Goal: Check status

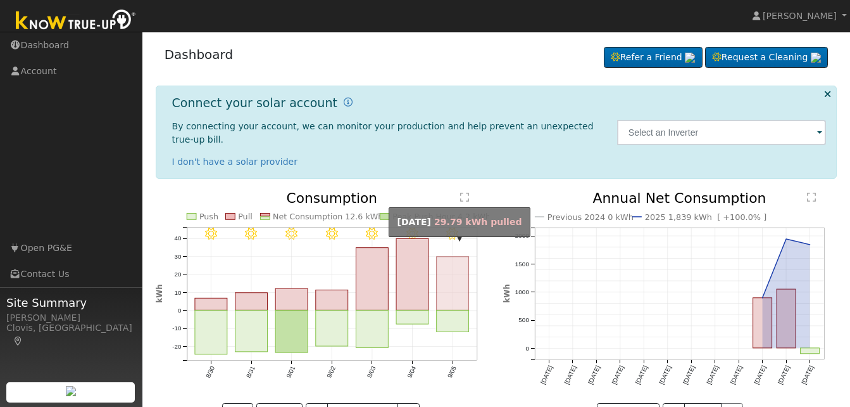
click at [457, 282] on rect "onclick=""" at bounding box center [453, 283] width 32 height 54
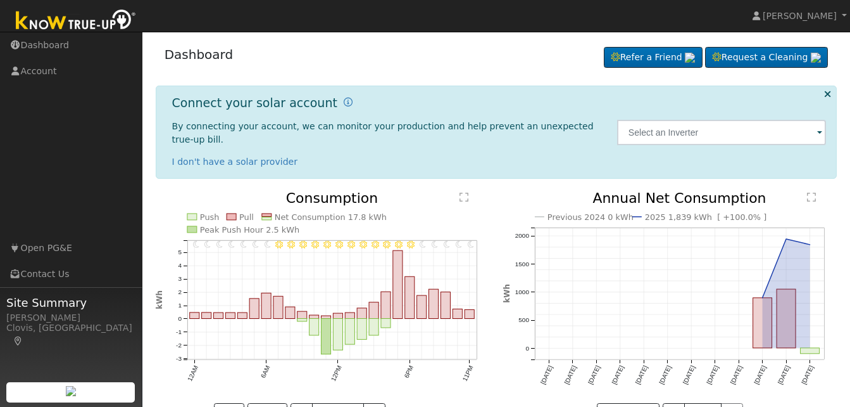
click at [431, 380] on icon "11PM - Clear 10PM - Clear 9PM - Clear 8PM - Clear 7PM - Clear 6PM - Clear 5PM -…" at bounding box center [323, 306] width 334 height 230
click at [300, 403] on button "<" at bounding box center [302, 414] width 22 height 22
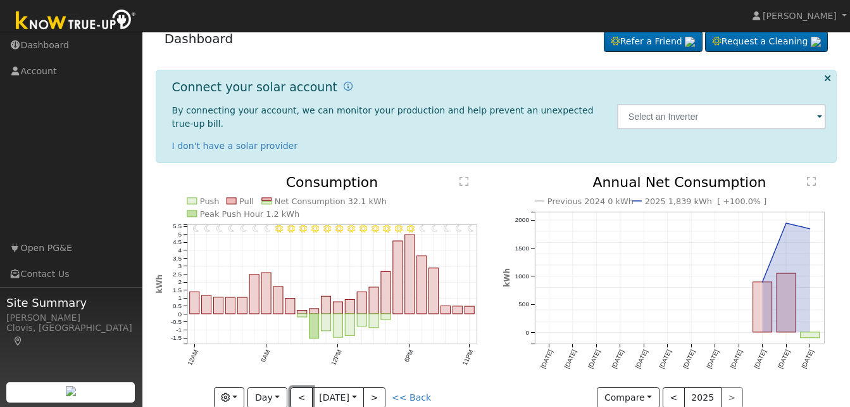
scroll to position [28, 0]
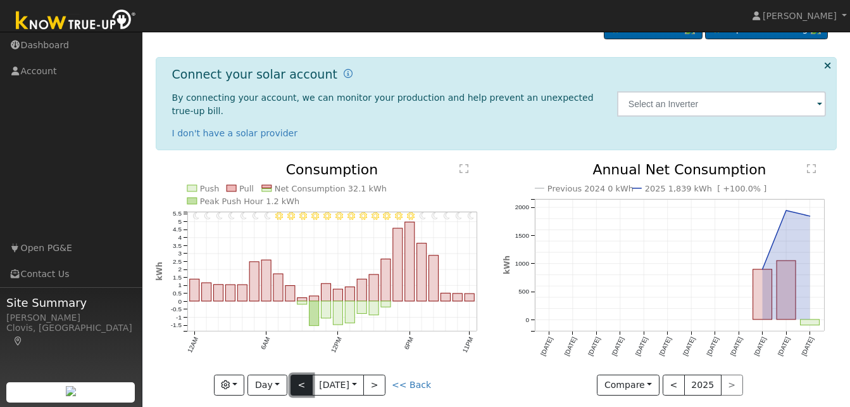
click at [298, 374] on button "<" at bounding box center [302, 385] width 22 height 22
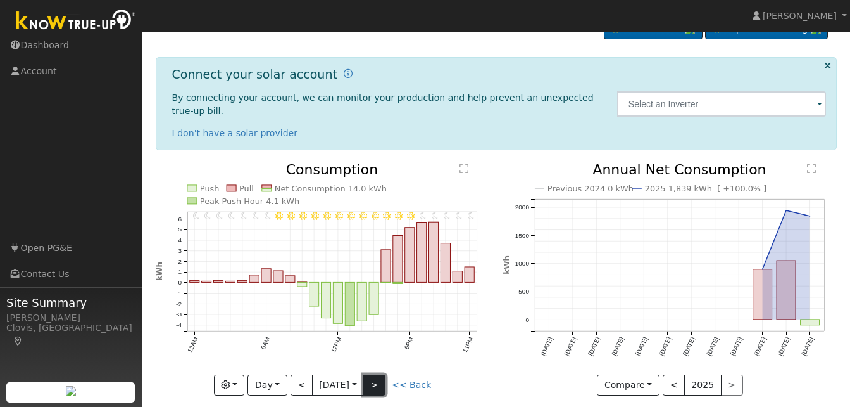
click at [380, 374] on button ">" at bounding box center [374, 385] width 22 height 22
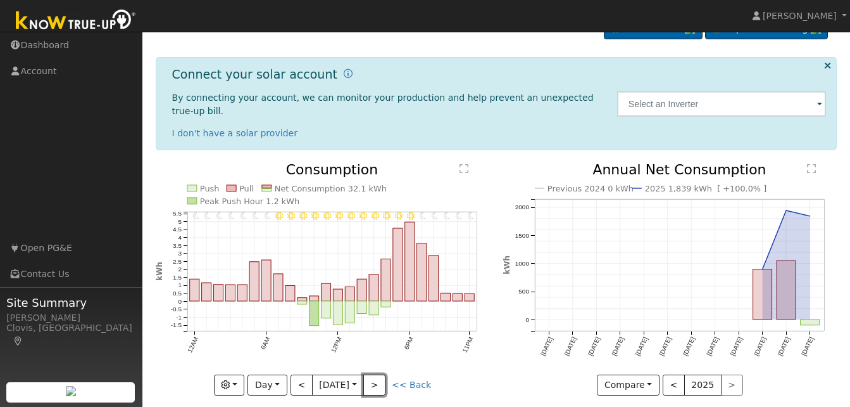
click at [379, 374] on button ">" at bounding box center [374, 385] width 22 height 22
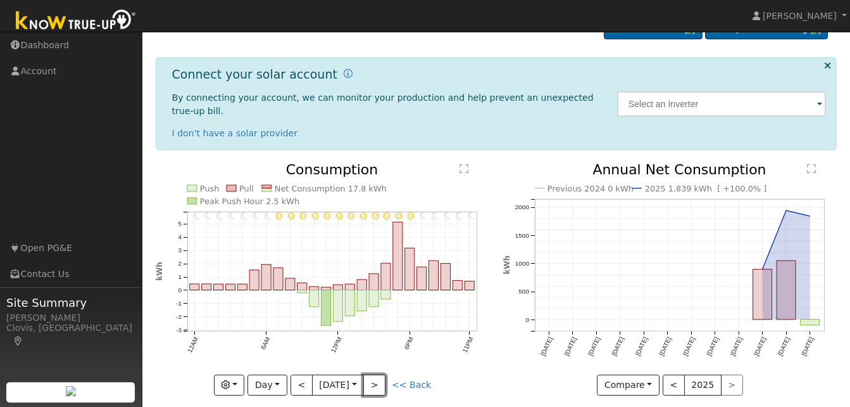
click at [379, 374] on button ">" at bounding box center [374, 385] width 22 height 22
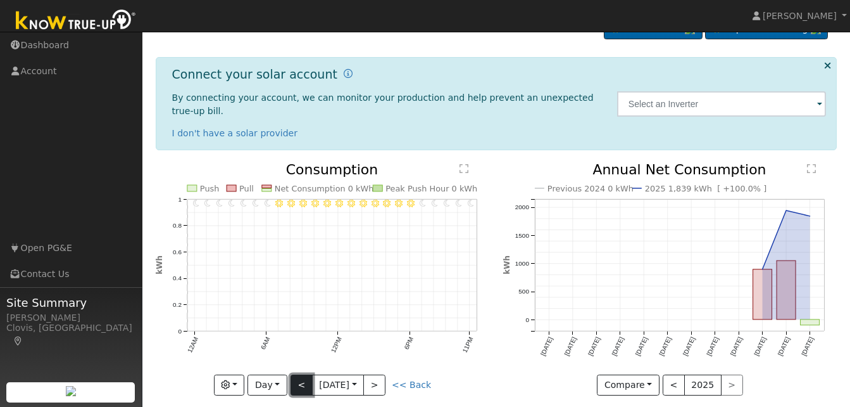
click at [303, 374] on button "<" at bounding box center [302, 385] width 22 height 22
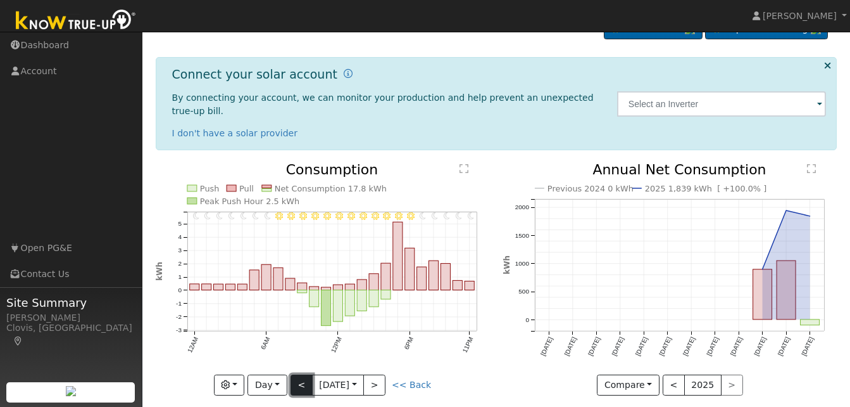
click at [303, 374] on button "<" at bounding box center [302, 385] width 22 height 22
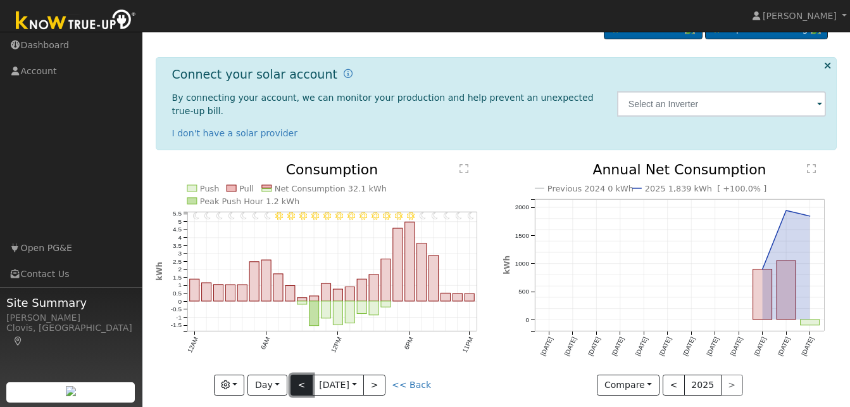
click at [298, 374] on button "<" at bounding box center [302, 385] width 22 height 22
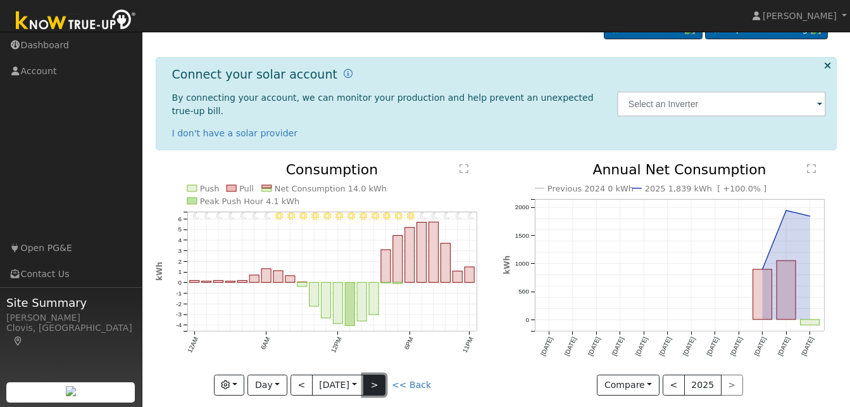
click at [379, 374] on button ">" at bounding box center [374, 385] width 22 height 22
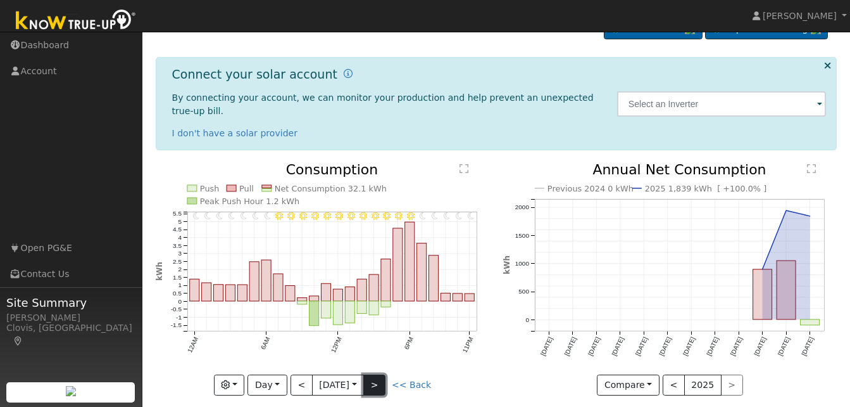
click at [380, 374] on button ">" at bounding box center [374, 385] width 22 height 22
type input "[DATE]"
